Goal: Task Accomplishment & Management: Complete application form

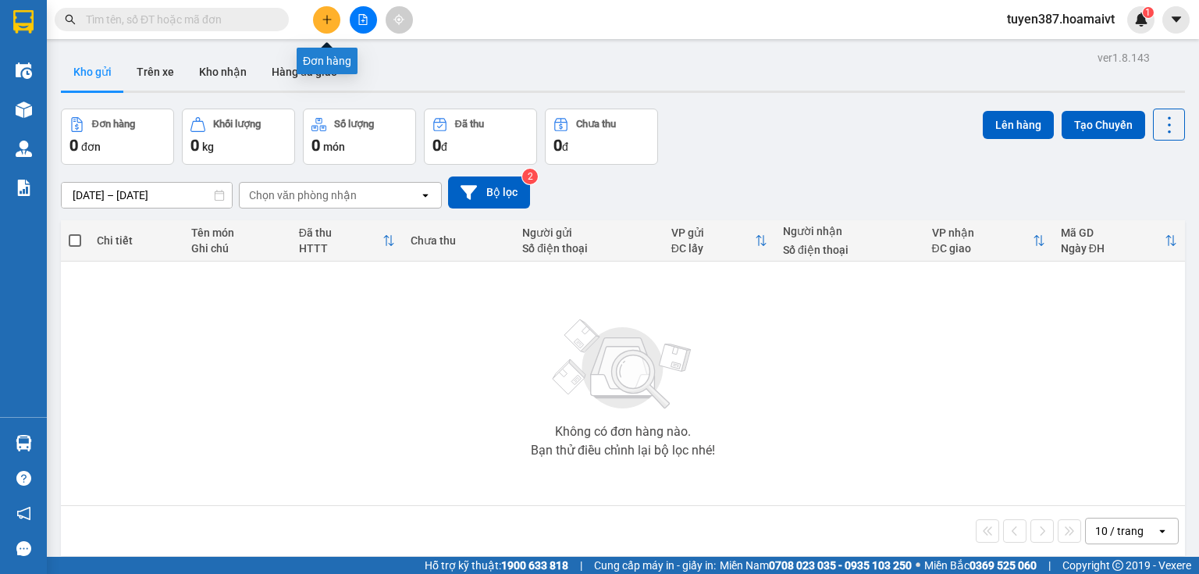
click at [326, 15] on icon "plus" at bounding box center [327, 19] width 11 height 11
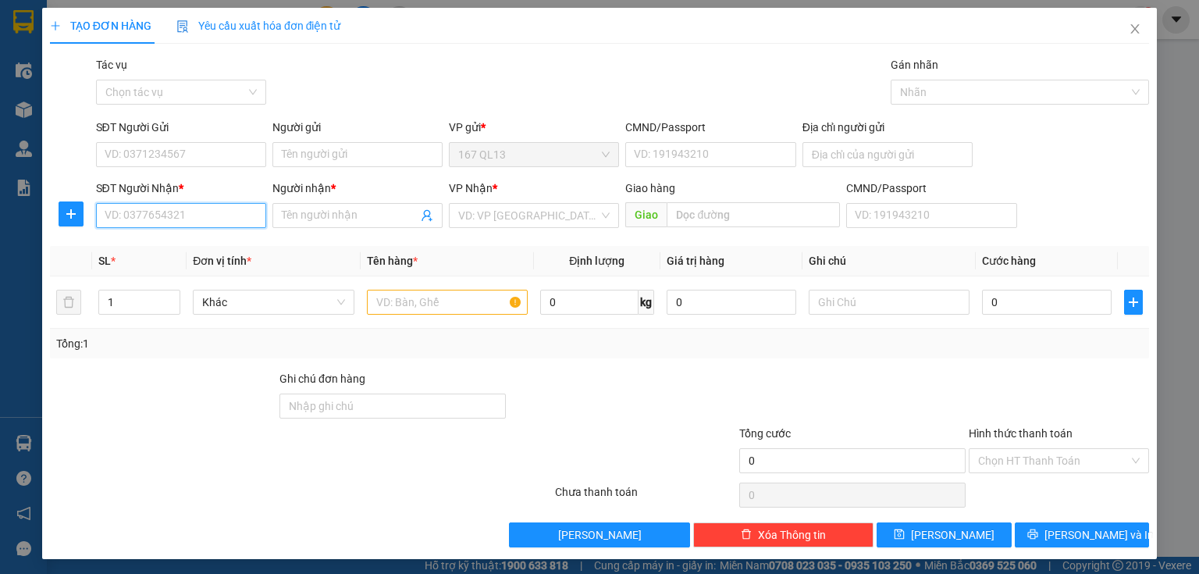
click at [159, 219] on input "SĐT Người Nhận *" at bounding box center [181, 215] width 170 height 25
drag, startPoint x: 129, startPoint y: 244, endPoint x: 134, endPoint y: 207, distance: 37.1
click at [130, 244] on div "0799846512 - THIEN(DAN FI GTN)" at bounding box center [188, 246] width 167 height 17
type input "0799846512"
type input "THIEN(DAN FI GTN)"
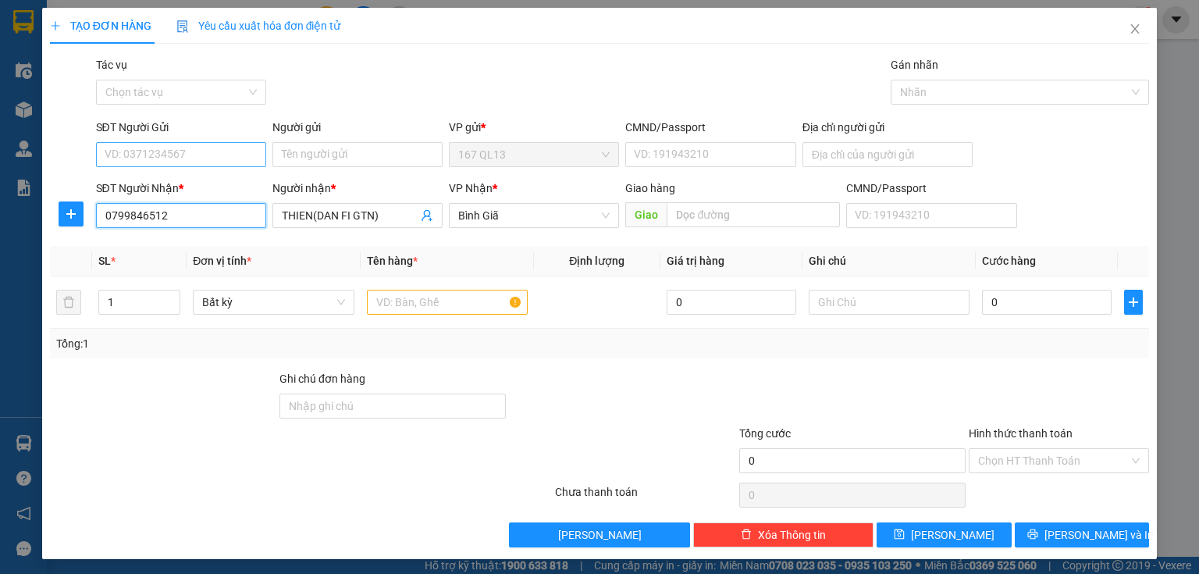
type input "0799846512"
click at [157, 151] on input "SĐT Người Gửi" at bounding box center [181, 154] width 170 height 25
click at [149, 183] on div "0839792586 - toan" at bounding box center [180, 185] width 150 height 17
type input "0839792586"
type input "toan"
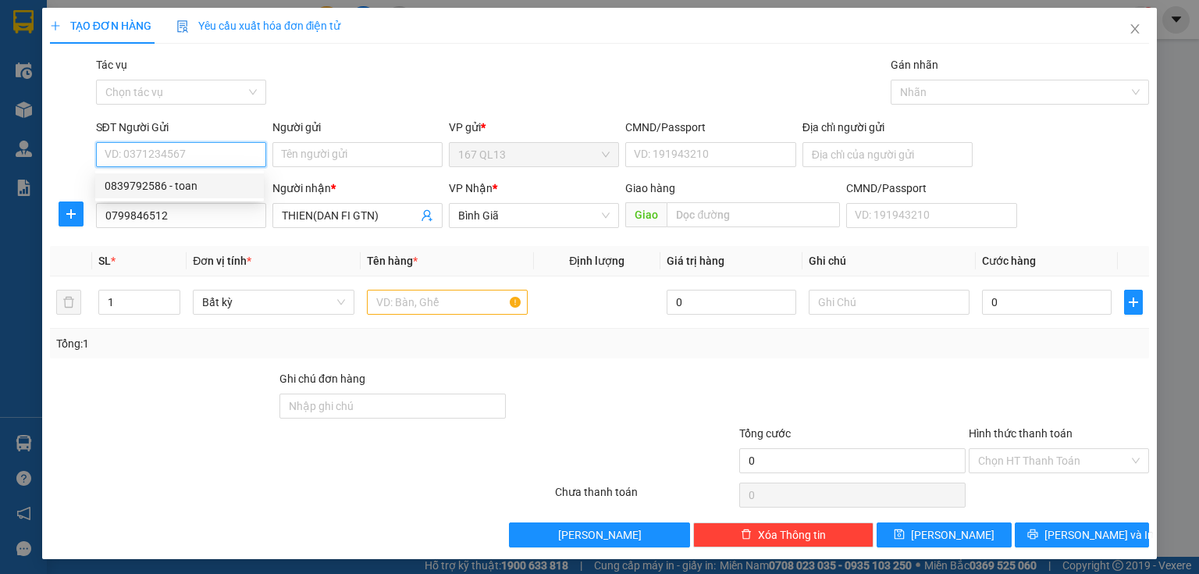
type input "092092005616"
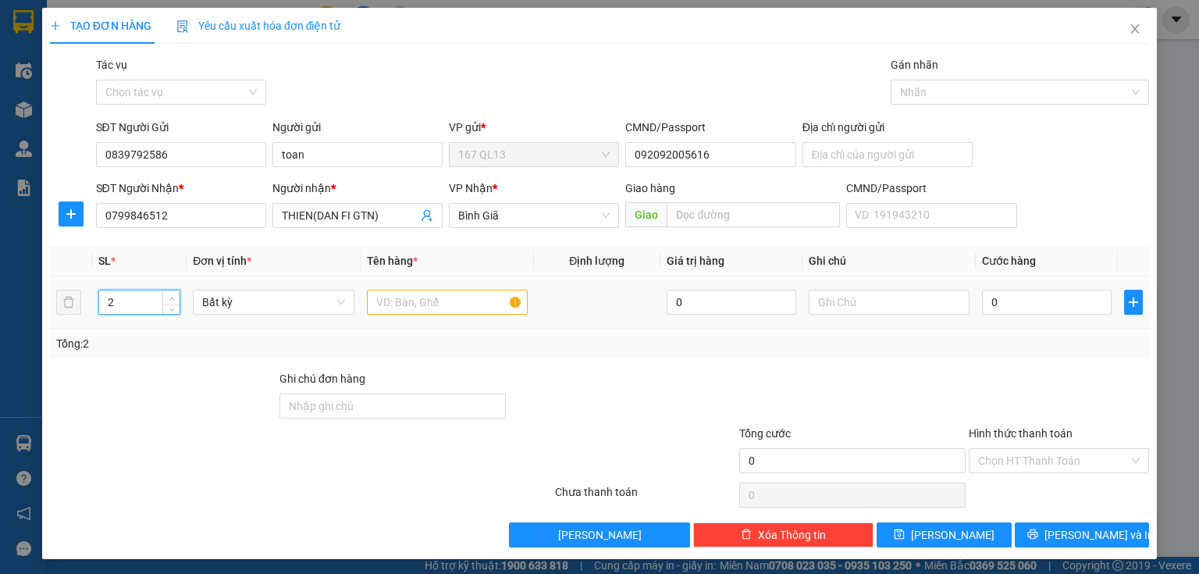
click at [172, 296] on icon "up" at bounding box center [171, 298] width 5 height 5
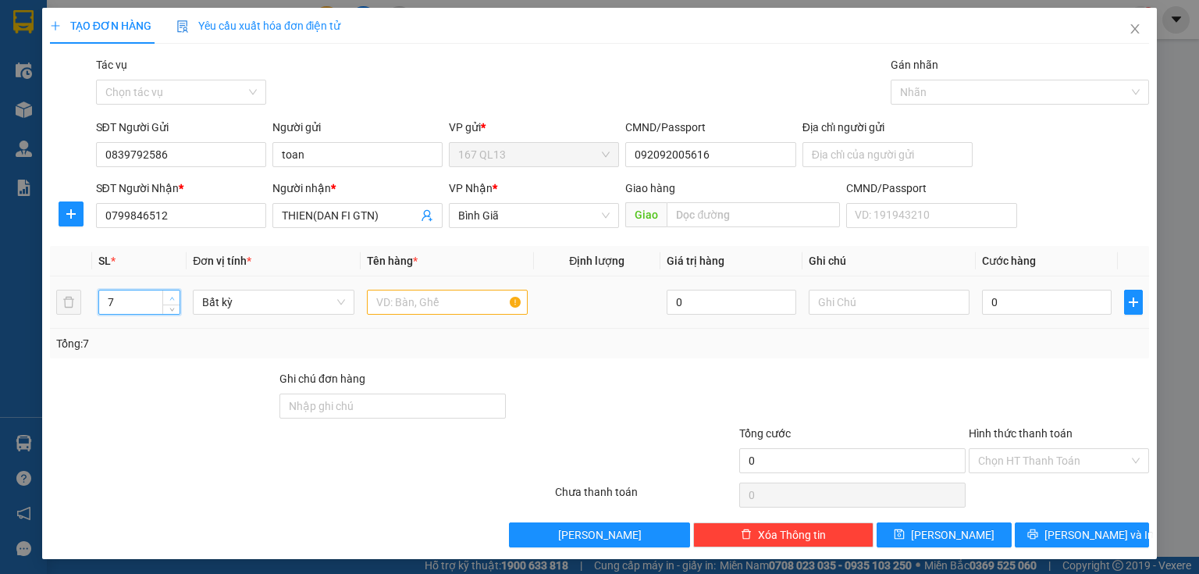
click at [172, 296] on icon "up" at bounding box center [171, 298] width 5 height 5
type input "8"
click at [172, 296] on icon "up" at bounding box center [171, 298] width 5 height 5
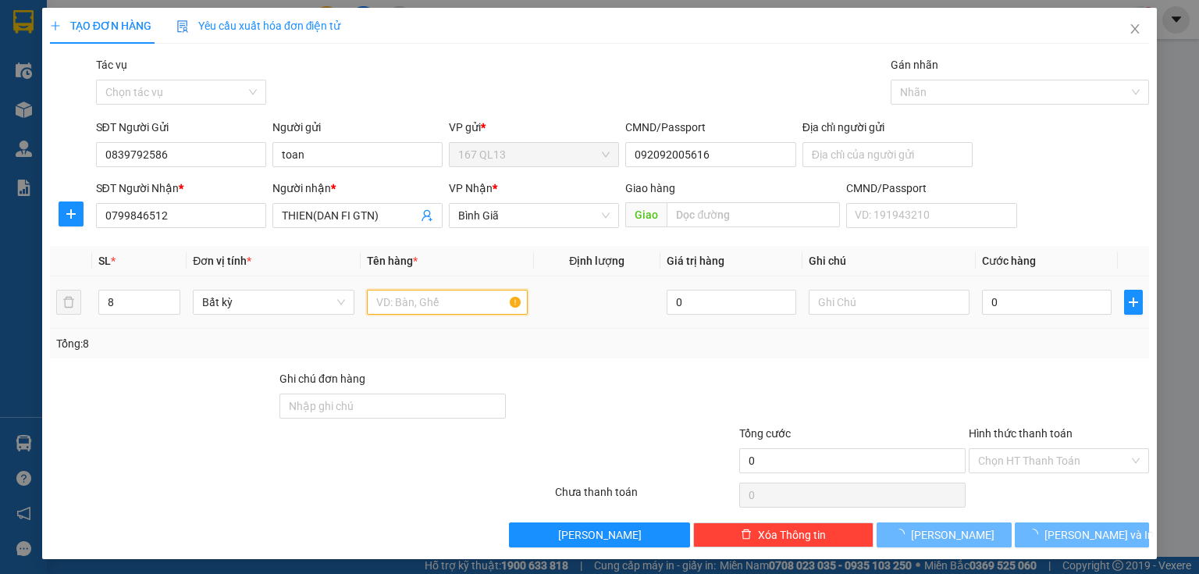
click at [423, 301] on input "text" at bounding box center [447, 302] width 161 height 25
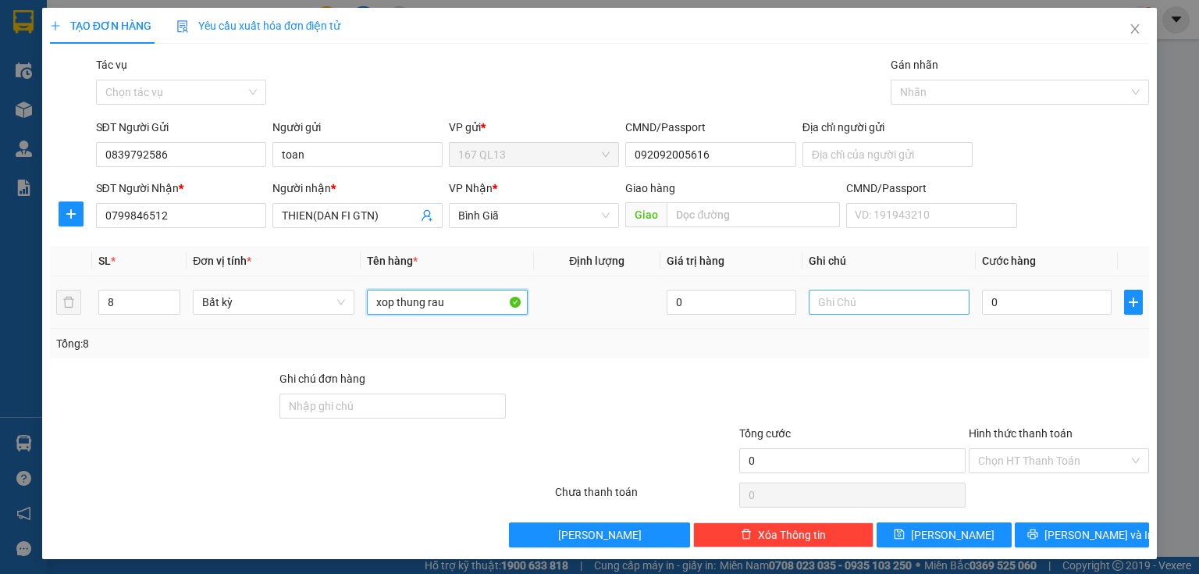
type input "xop thung rau"
click at [853, 306] on input "text" at bounding box center [889, 302] width 161 height 25
type input "sip tan noi phi sip 160k roi"
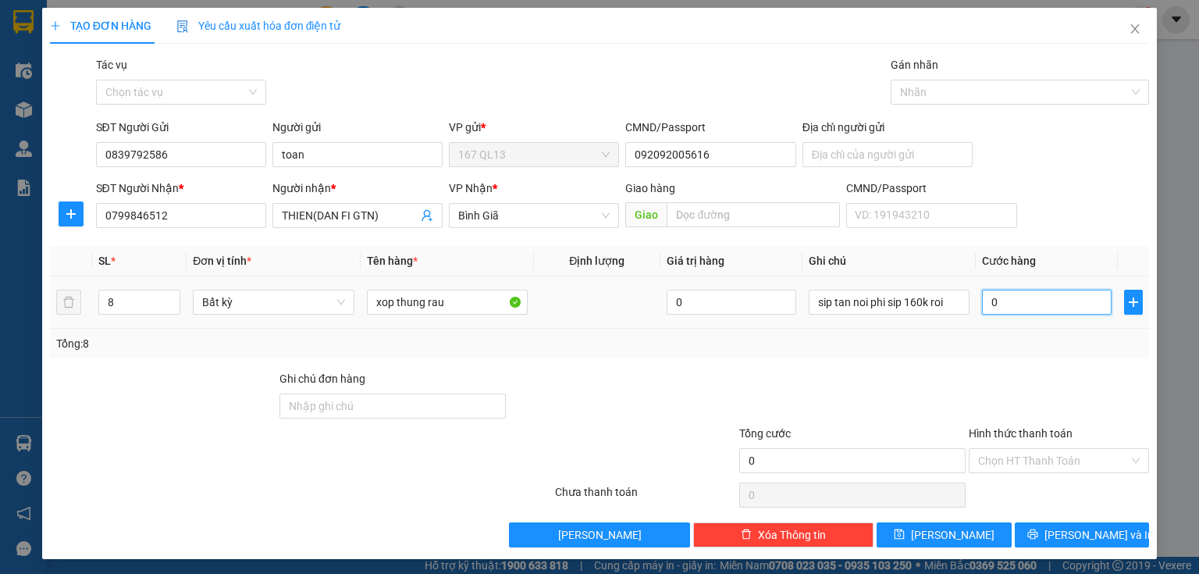
click at [982, 300] on input "0" at bounding box center [1047, 302] width 130 height 25
type input "3"
type input "32"
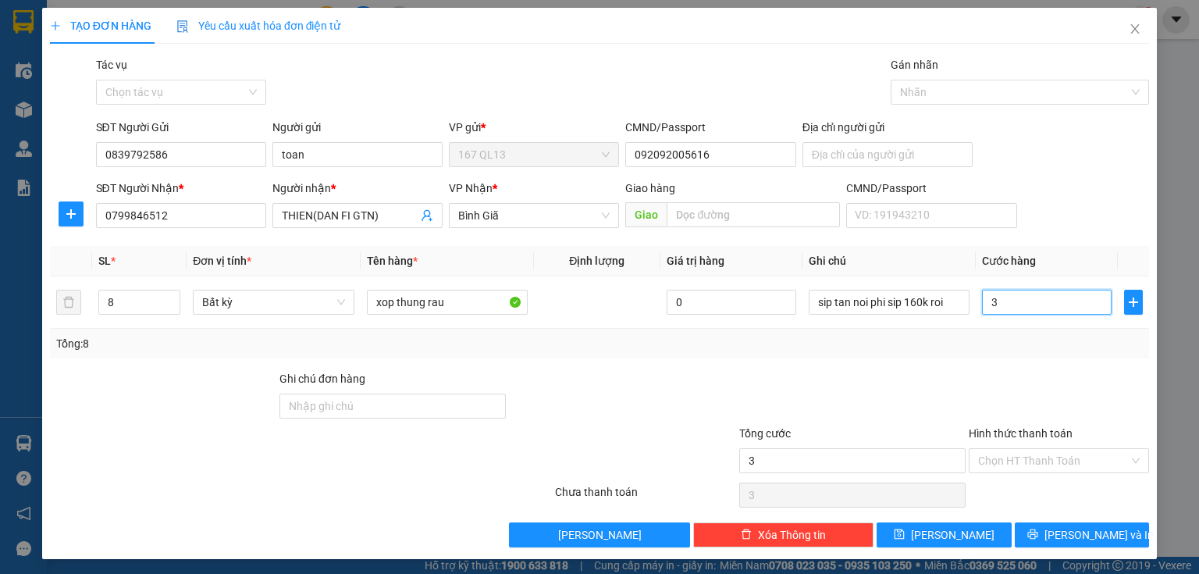
type input "32"
type input "320"
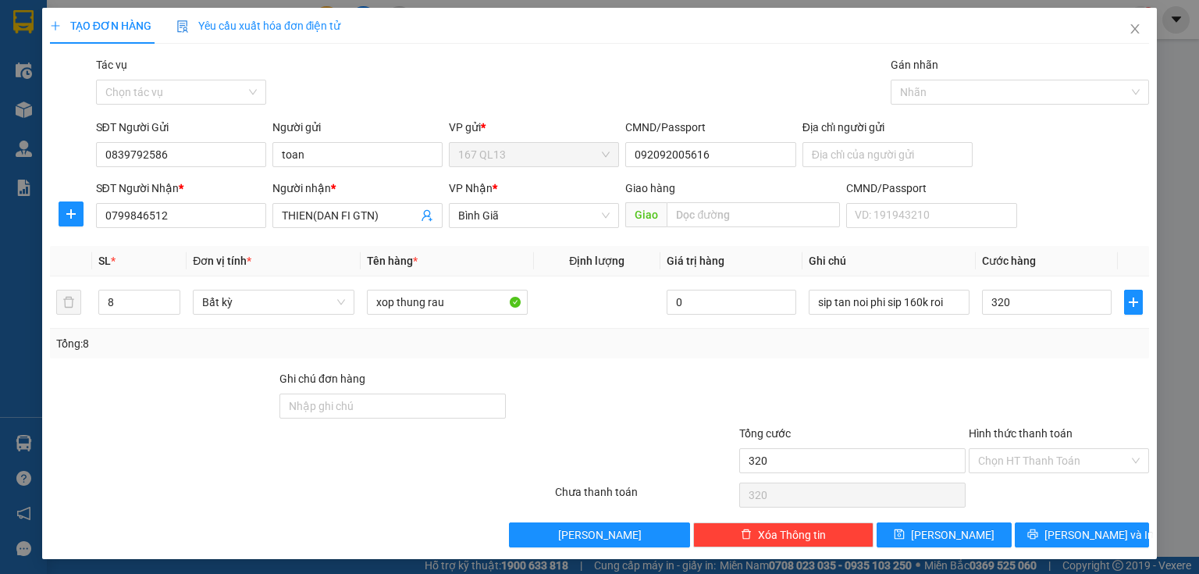
type input "320.000"
click at [1009, 429] on label "Hình thức thanh toán" at bounding box center [1021, 433] width 104 height 12
click at [1009, 449] on input "Hình thức thanh toán" at bounding box center [1053, 460] width 151 height 23
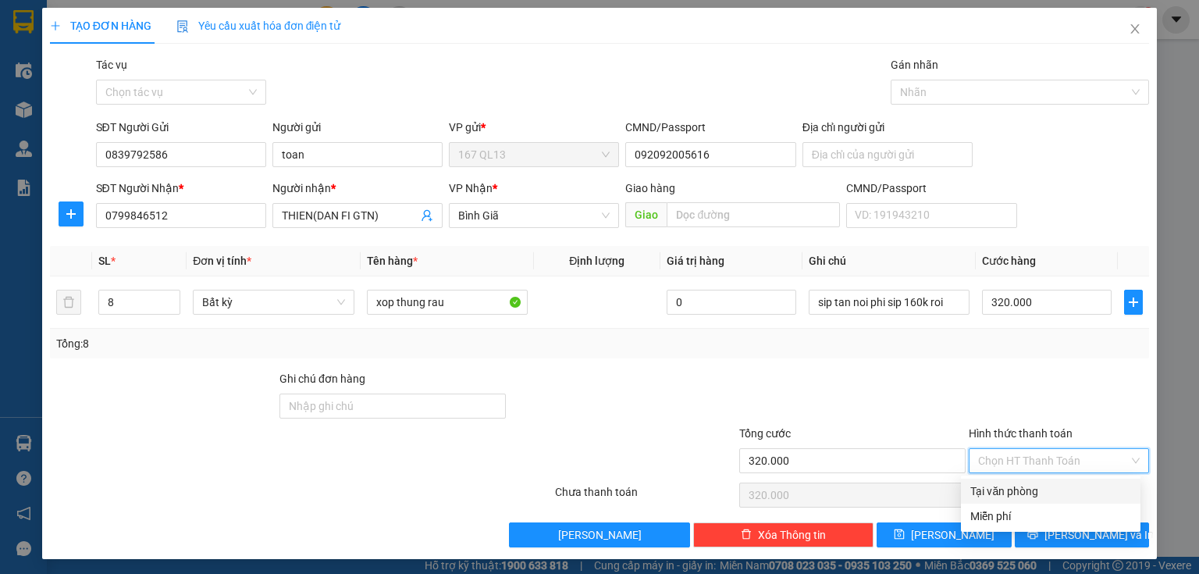
click at [1010, 489] on div "Tại văn phòng" at bounding box center [1051, 491] width 161 height 17
type input "0"
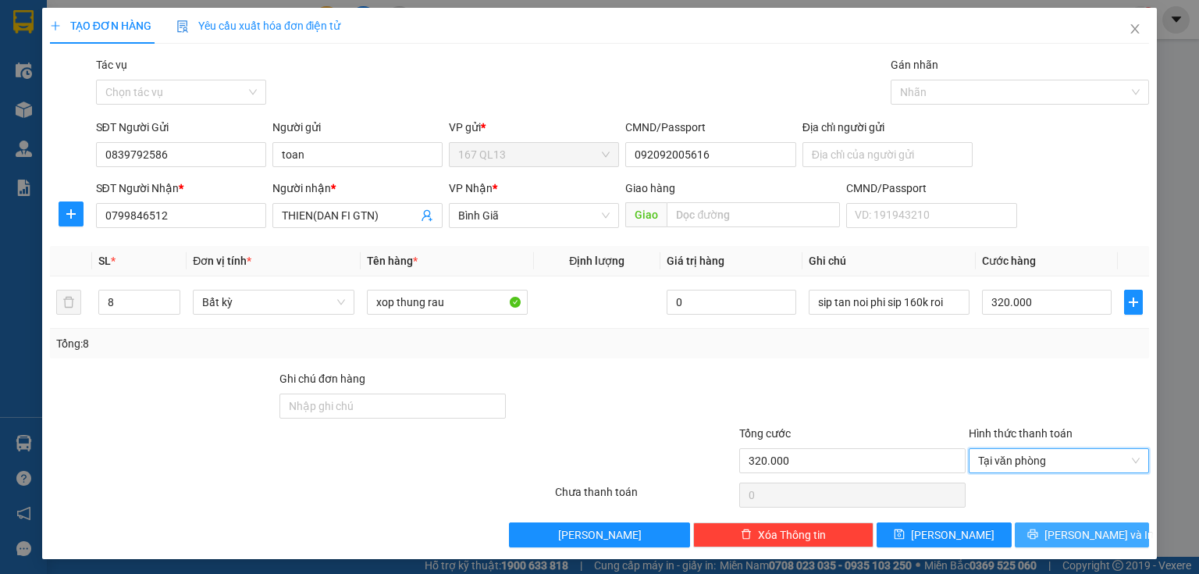
click at [1078, 529] on span "[PERSON_NAME] và In" at bounding box center [1099, 534] width 109 height 17
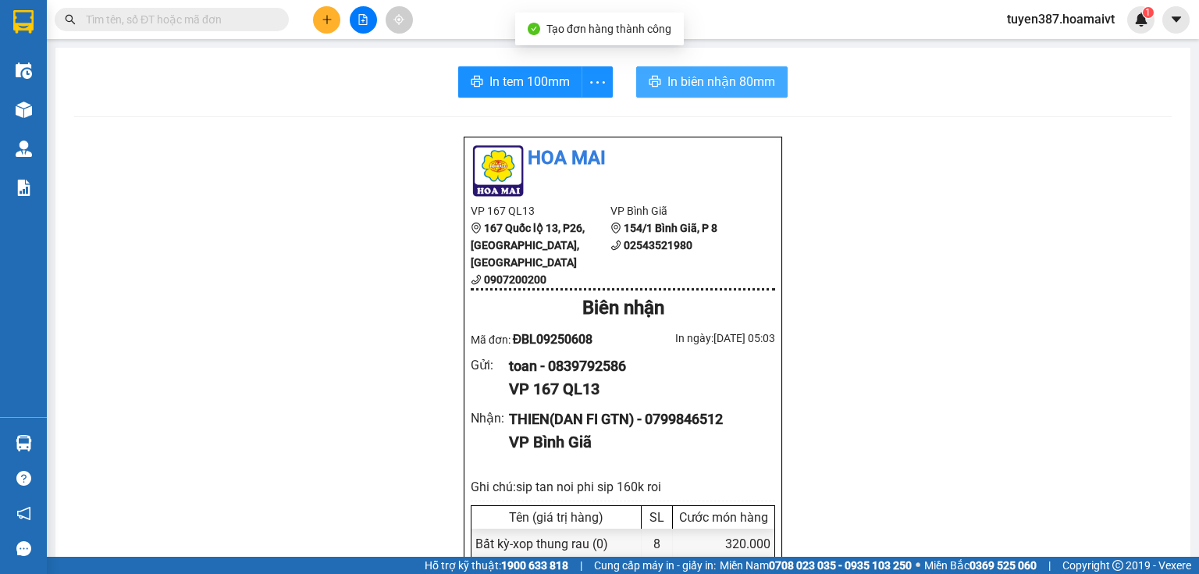
click at [715, 80] on span "In biên nhận 80mm" at bounding box center [722, 82] width 108 height 20
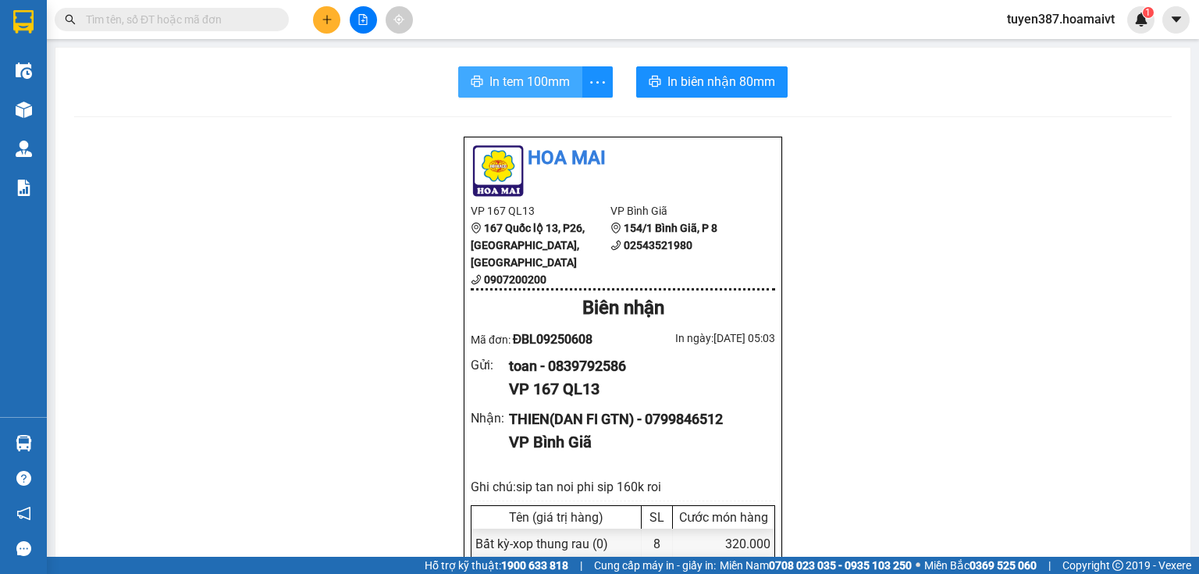
click at [494, 75] on span "In tem 100mm" at bounding box center [530, 82] width 80 height 20
